Goal: Communication & Community: Connect with others

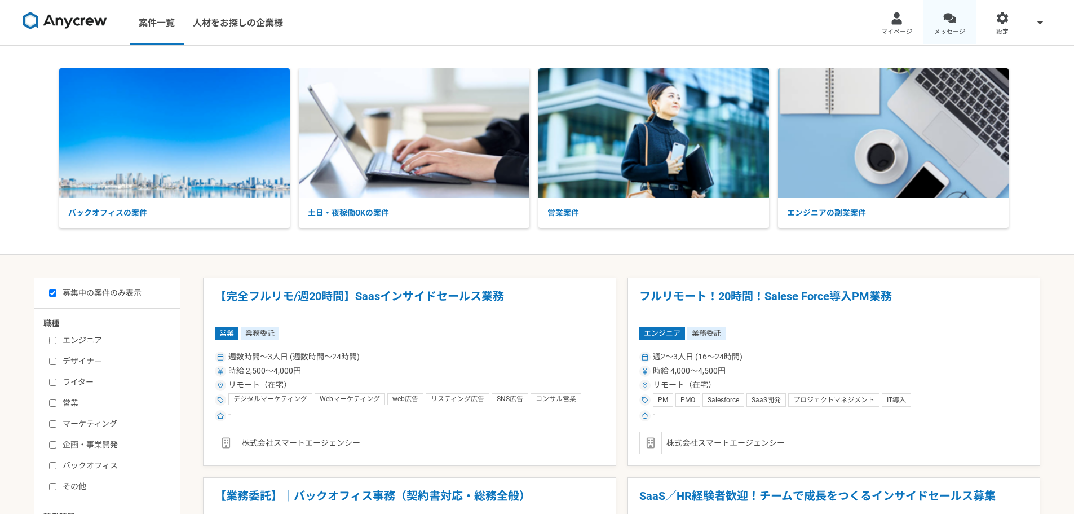
click at [948, 20] on div at bounding box center [950, 18] width 13 height 13
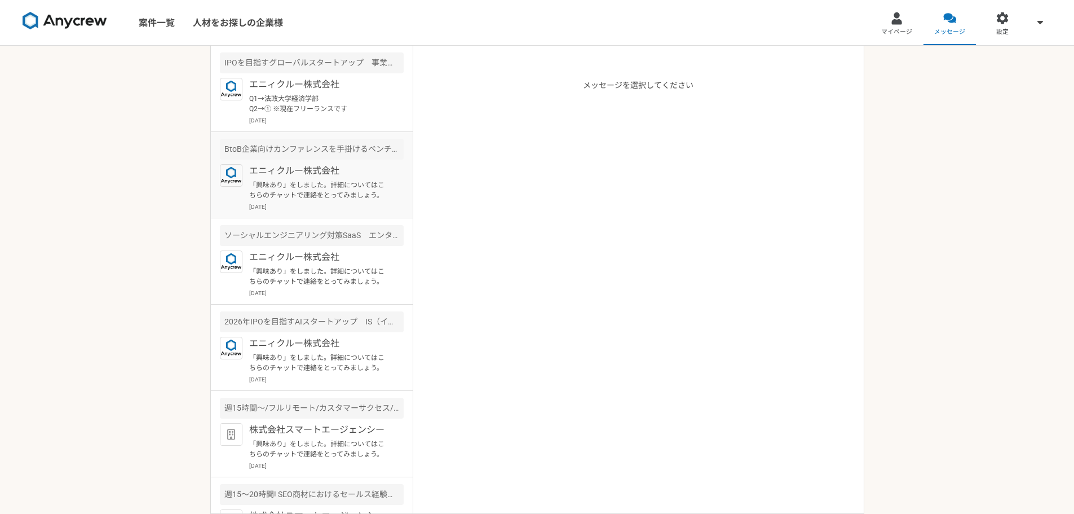
click at [292, 170] on p "エニィクルー株式会社" at bounding box center [318, 171] width 139 height 14
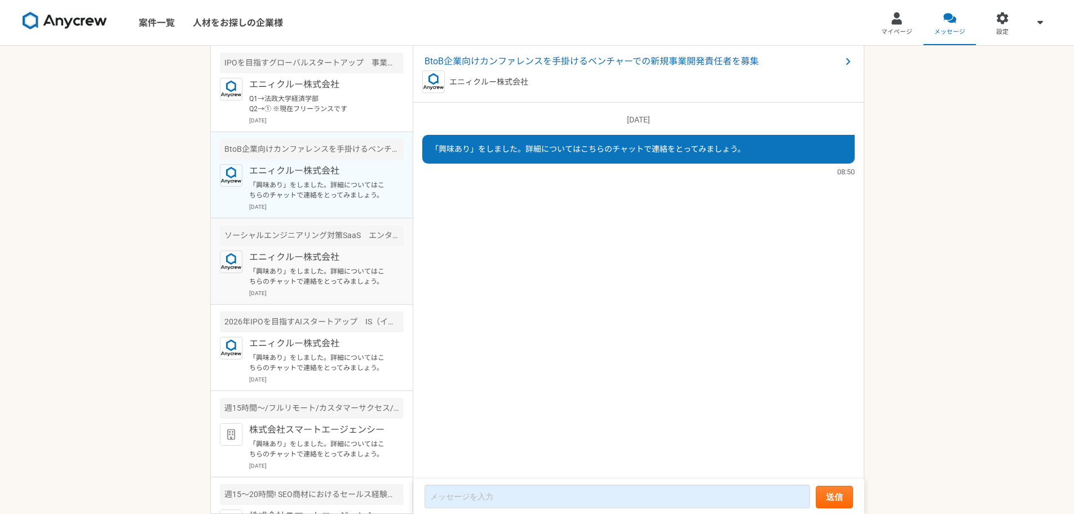
click at [283, 245] on div "ソーシャルエンジニアリング対策SaaS　エンタープライズセールス" at bounding box center [312, 235] width 184 height 21
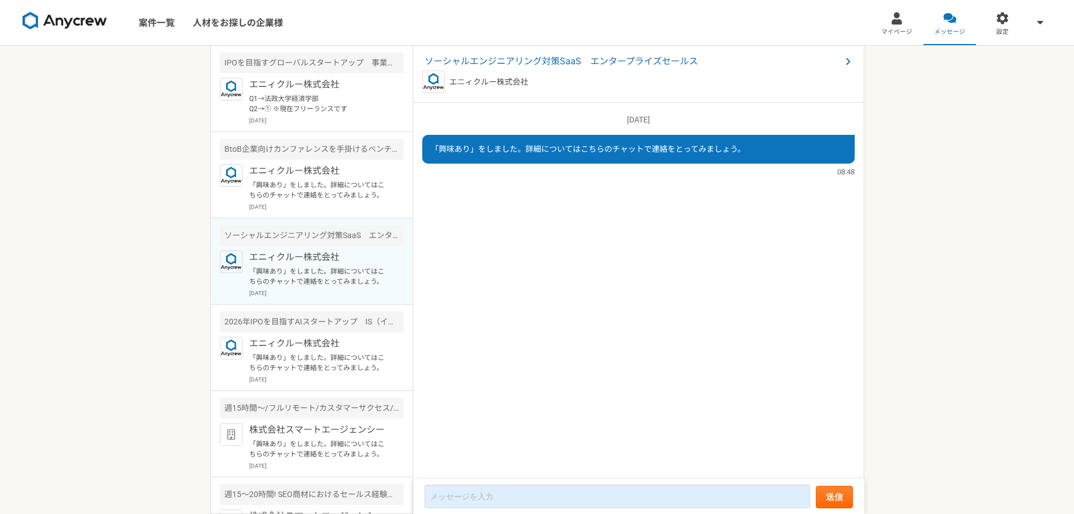
click at [299, 274] on p "「興味あり」をしました。詳細についてはこちらのチャットで連絡をとってみましょう。" at bounding box center [318, 276] width 139 height 20
click at [302, 266] on p "「興味あり」をしました。詳細についてはこちらのチャットで連絡をとってみましょう。" at bounding box center [318, 276] width 139 height 20
click at [348, 173] on p "エニィクルー株式会社" at bounding box center [318, 171] width 139 height 14
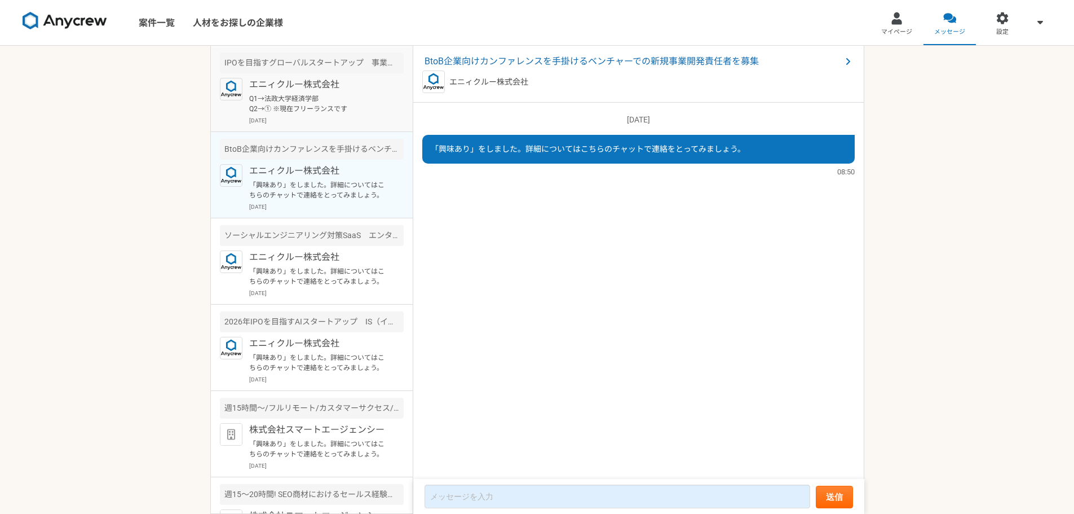
click at [352, 115] on div "エニィクルー株式会社 Q1→法政大学経済学部 Q2→① ※現在フリーランスです [DATE]" at bounding box center [326, 101] width 155 height 47
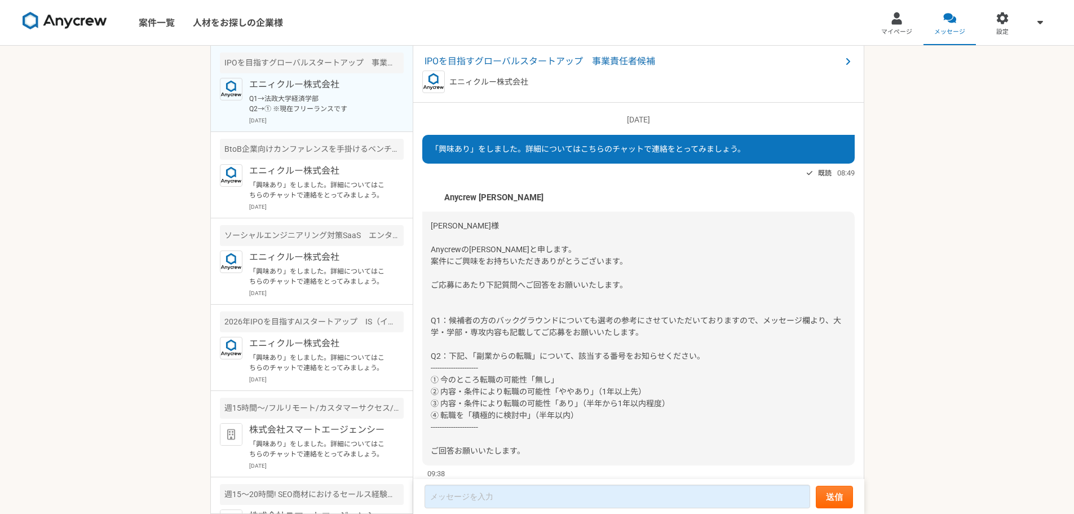
scroll to position [96, 0]
